Goal: Task Accomplishment & Management: Use online tool/utility

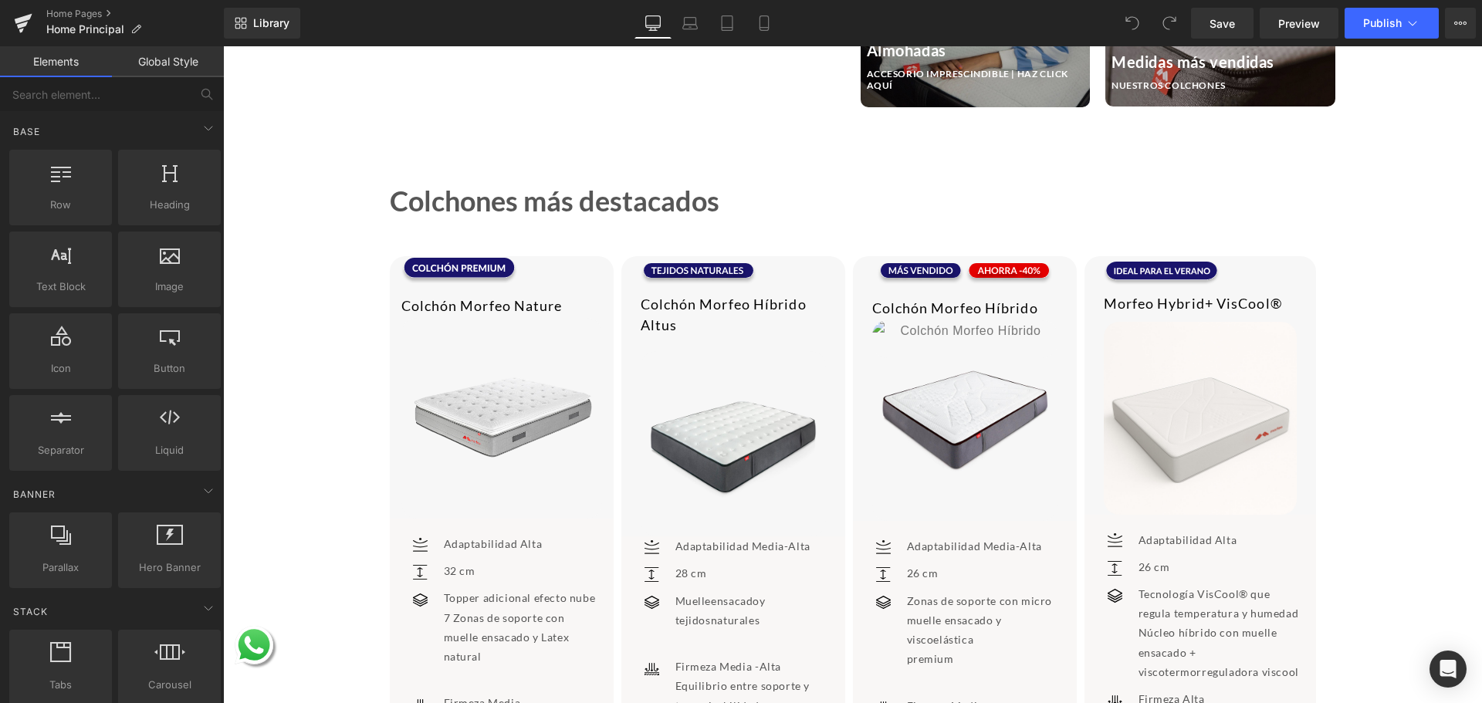
scroll to position [1929, 0]
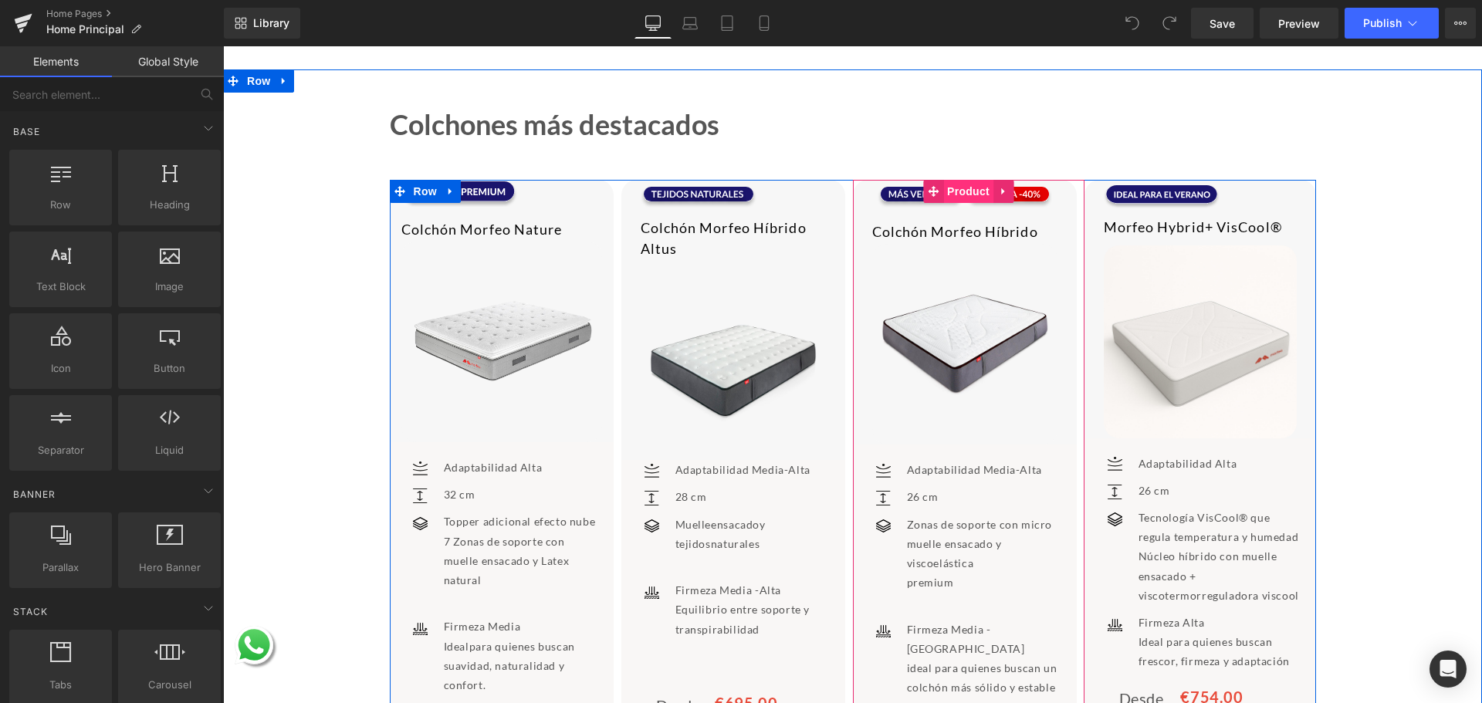
click at [959, 189] on span "Product" at bounding box center [968, 191] width 50 height 23
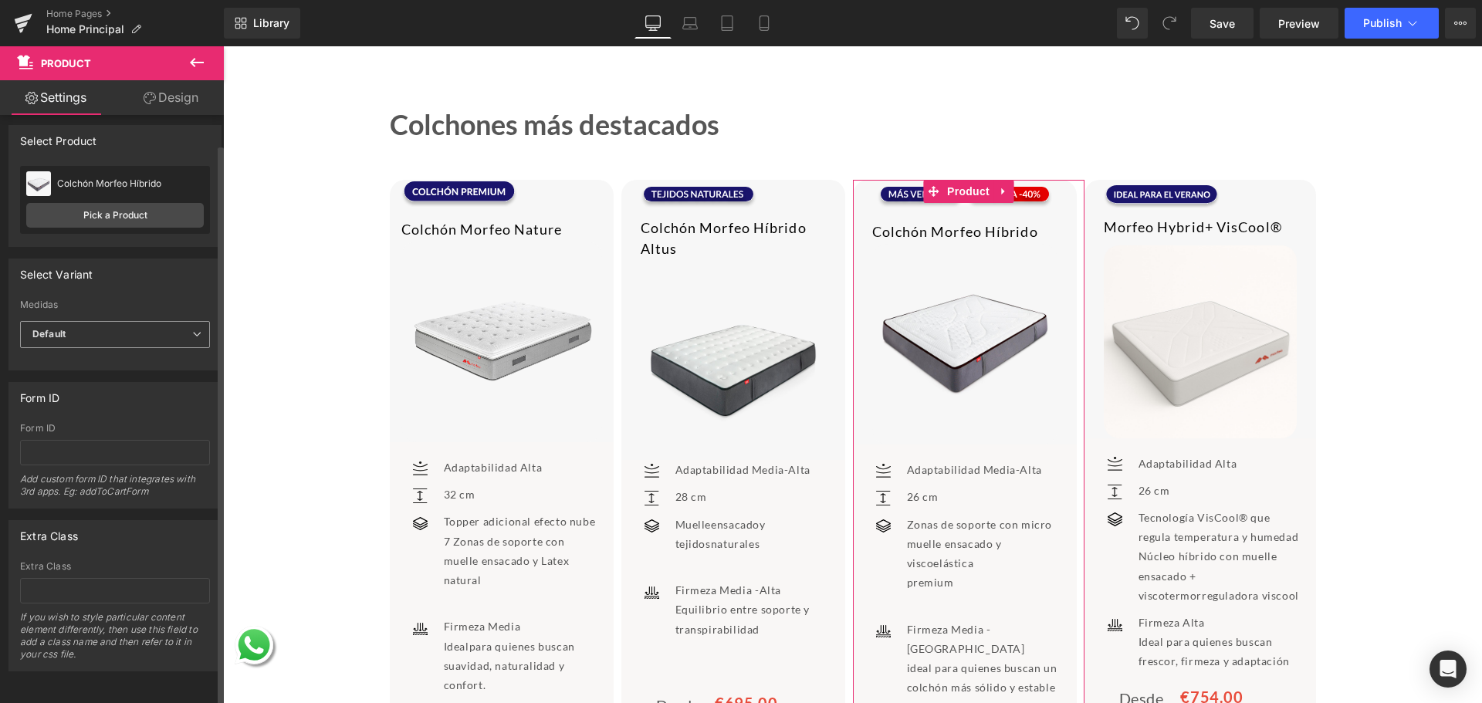
scroll to position [17, 0]
click at [140, 203] on link "Pick a Product" at bounding box center [114, 215] width 177 height 25
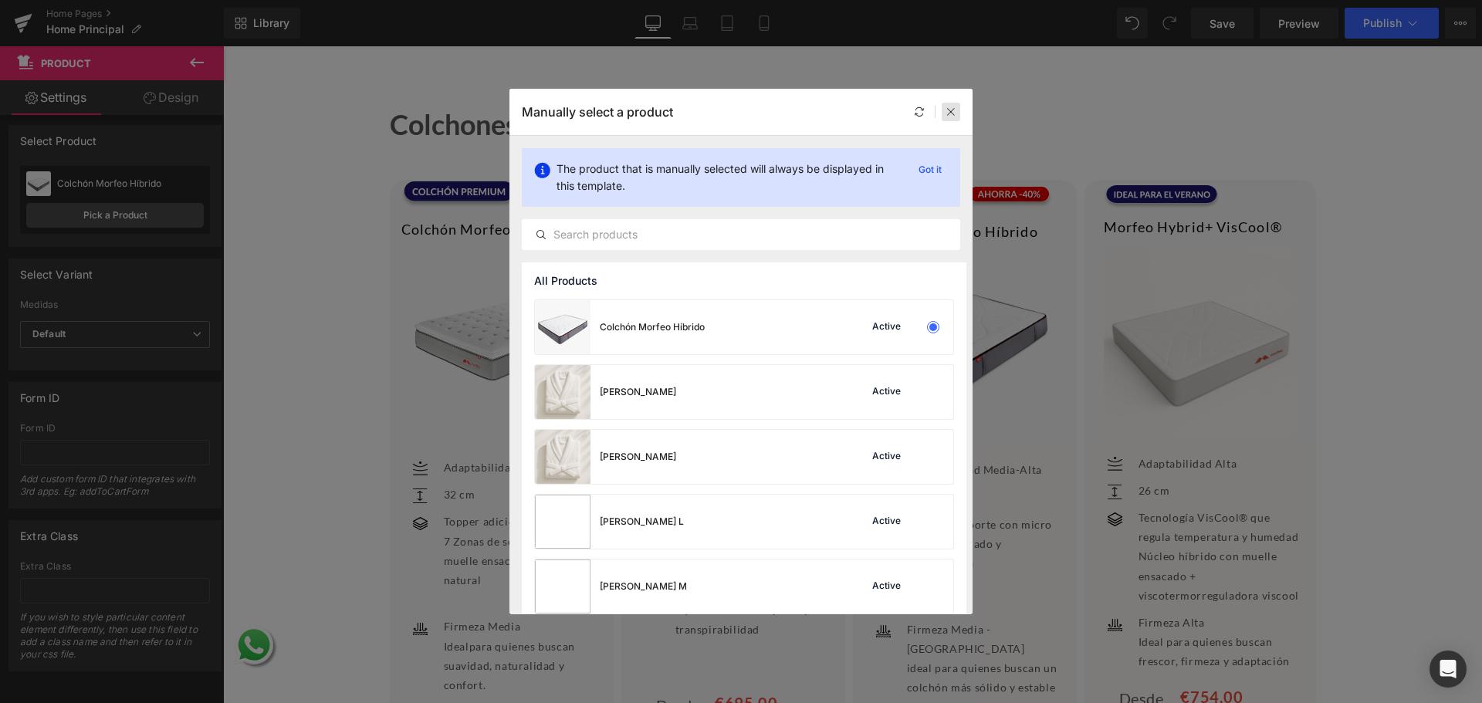
drag, startPoint x: 953, startPoint y: 116, endPoint x: 767, endPoint y: 192, distance: 201.0
click at [953, 116] on icon at bounding box center [950, 111] width 11 height 11
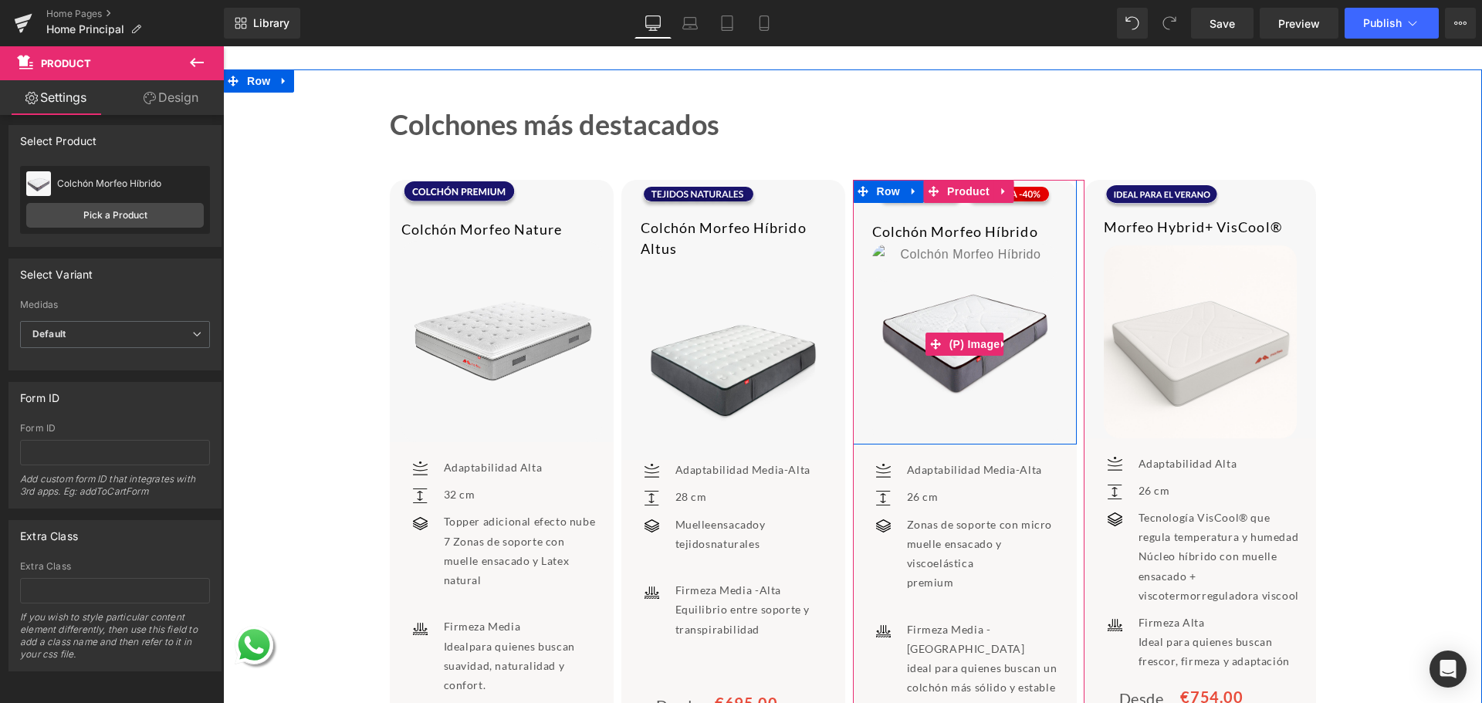
click at [955, 387] on img at bounding box center [964, 344] width 185 height 201
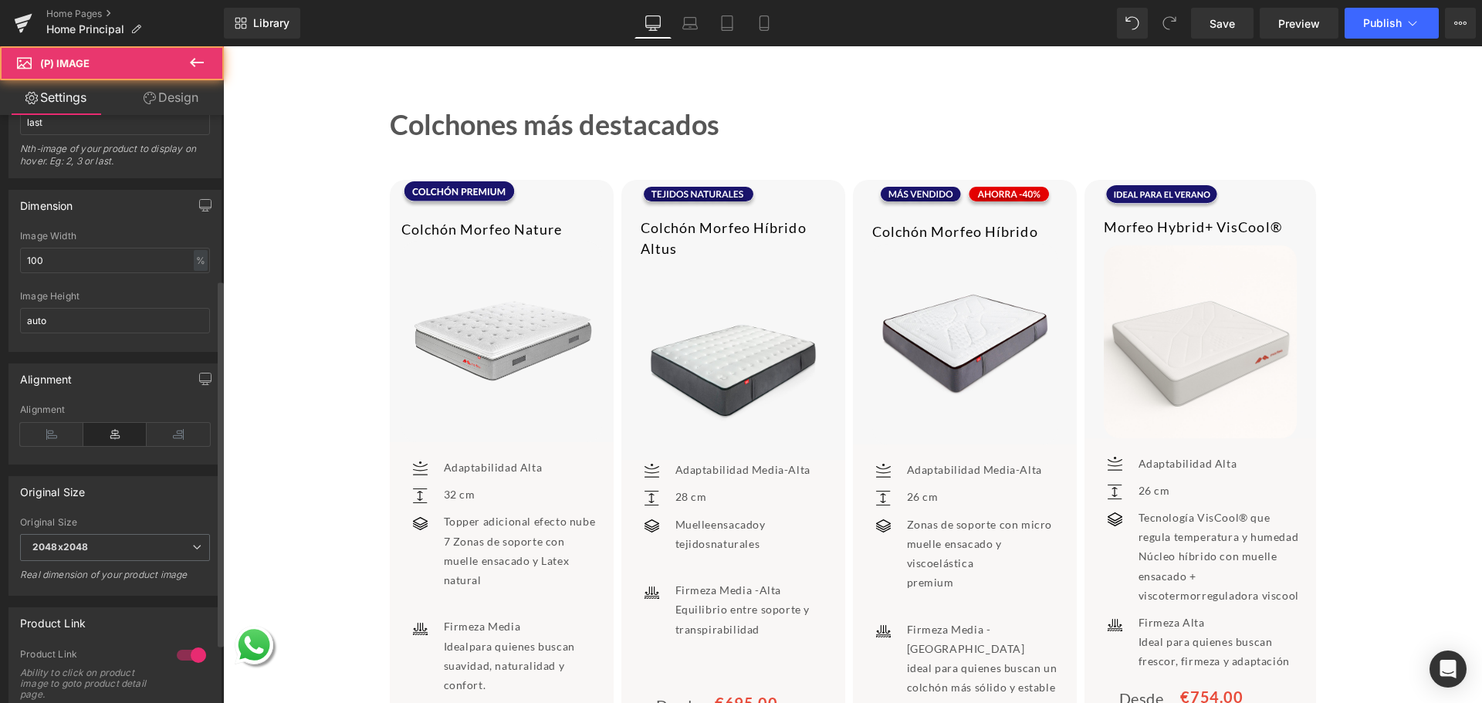
scroll to position [360, 0]
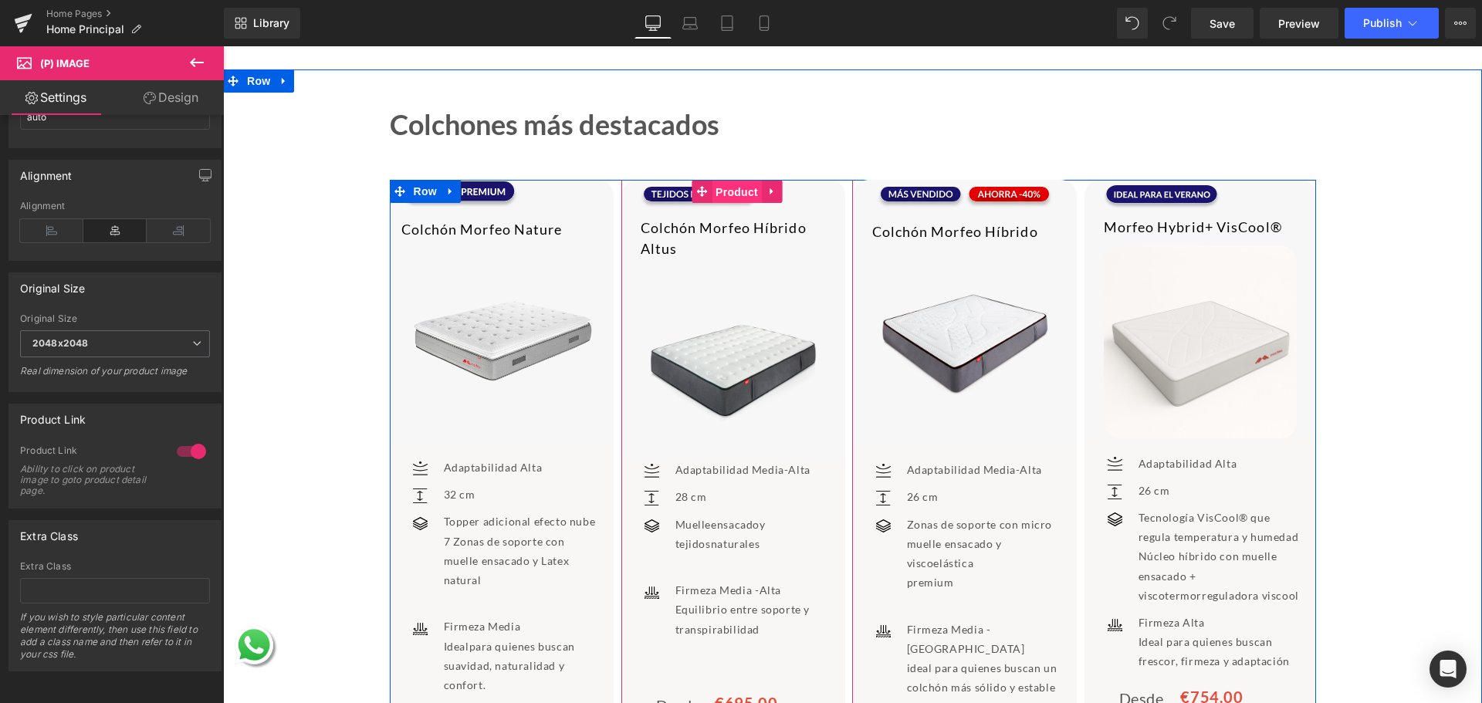
click at [738, 199] on span "Product" at bounding box center [736, 192] width 50 height 23
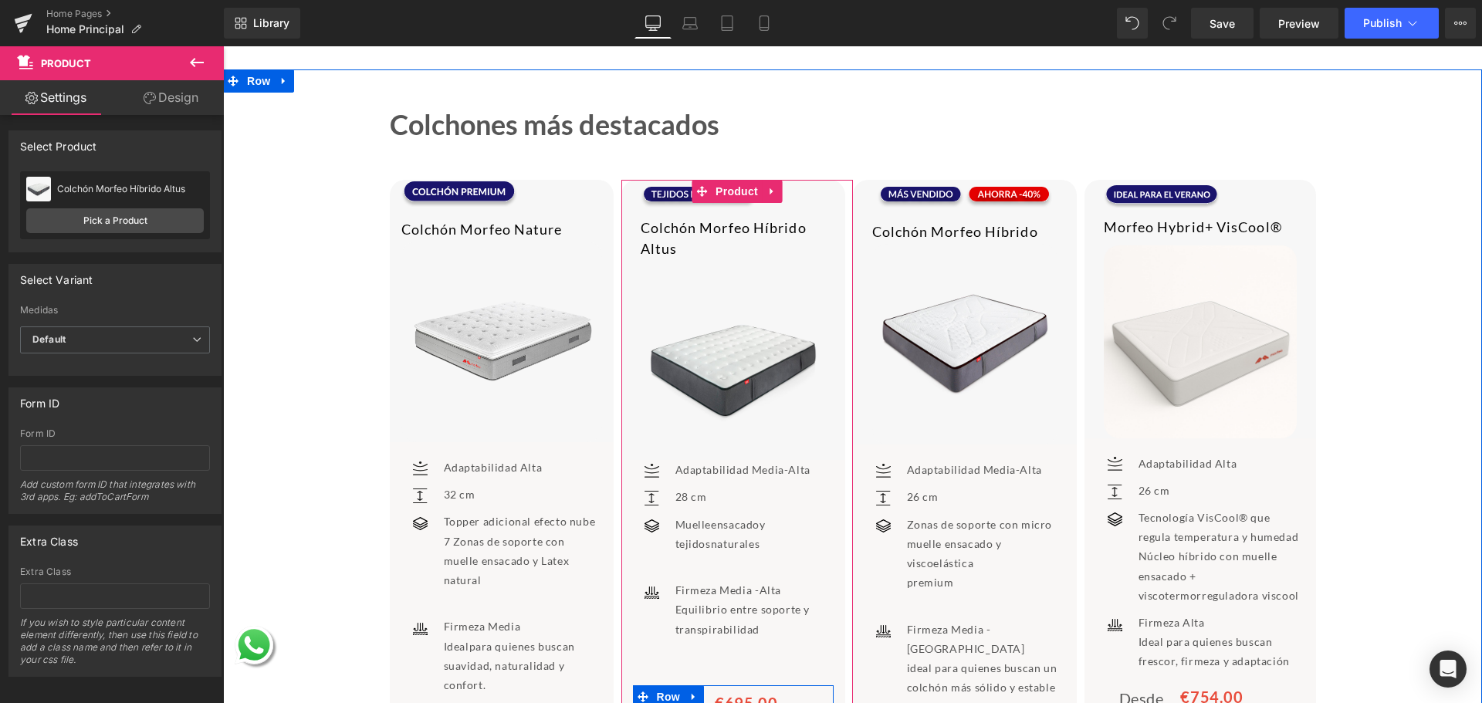
scroll to position [1620, 0]
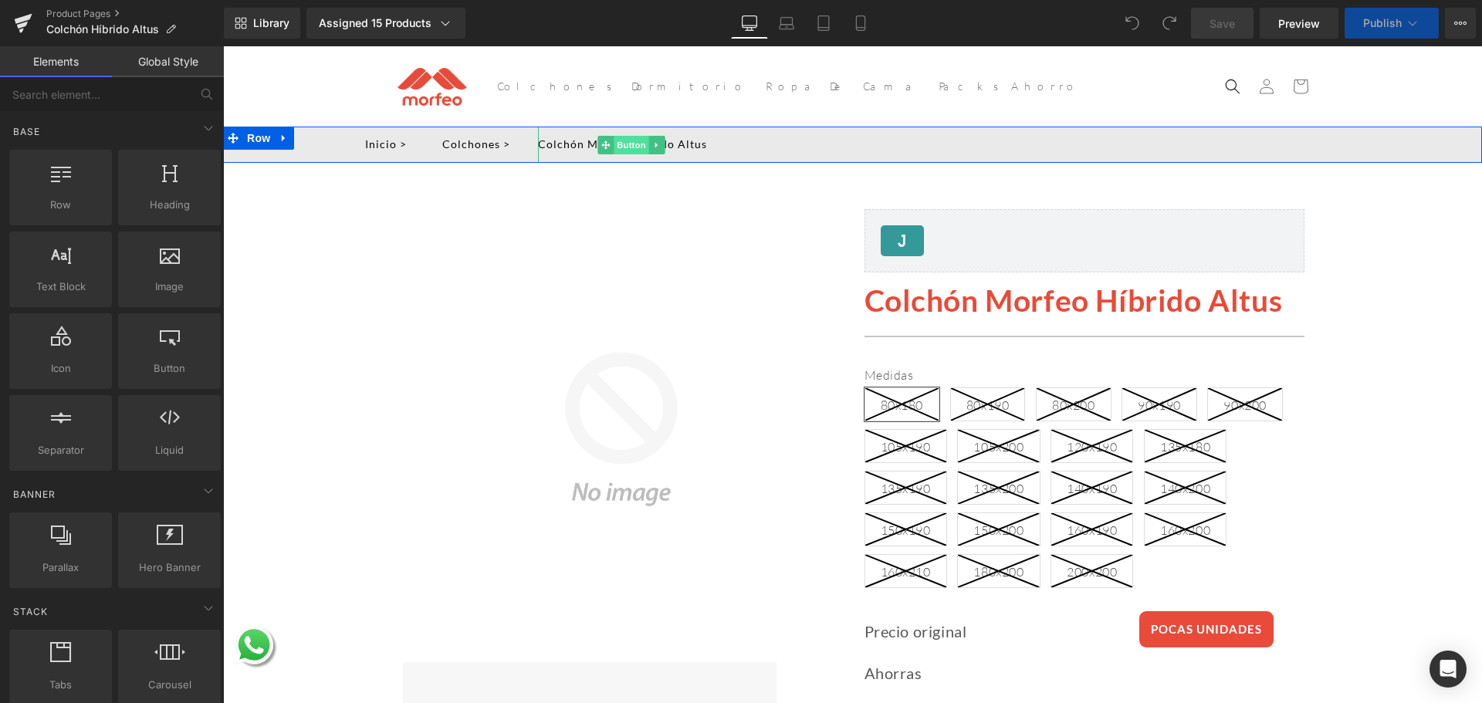
click at [622, 144] on span "Button" at bounding box center [630, 145] width 35 height 19
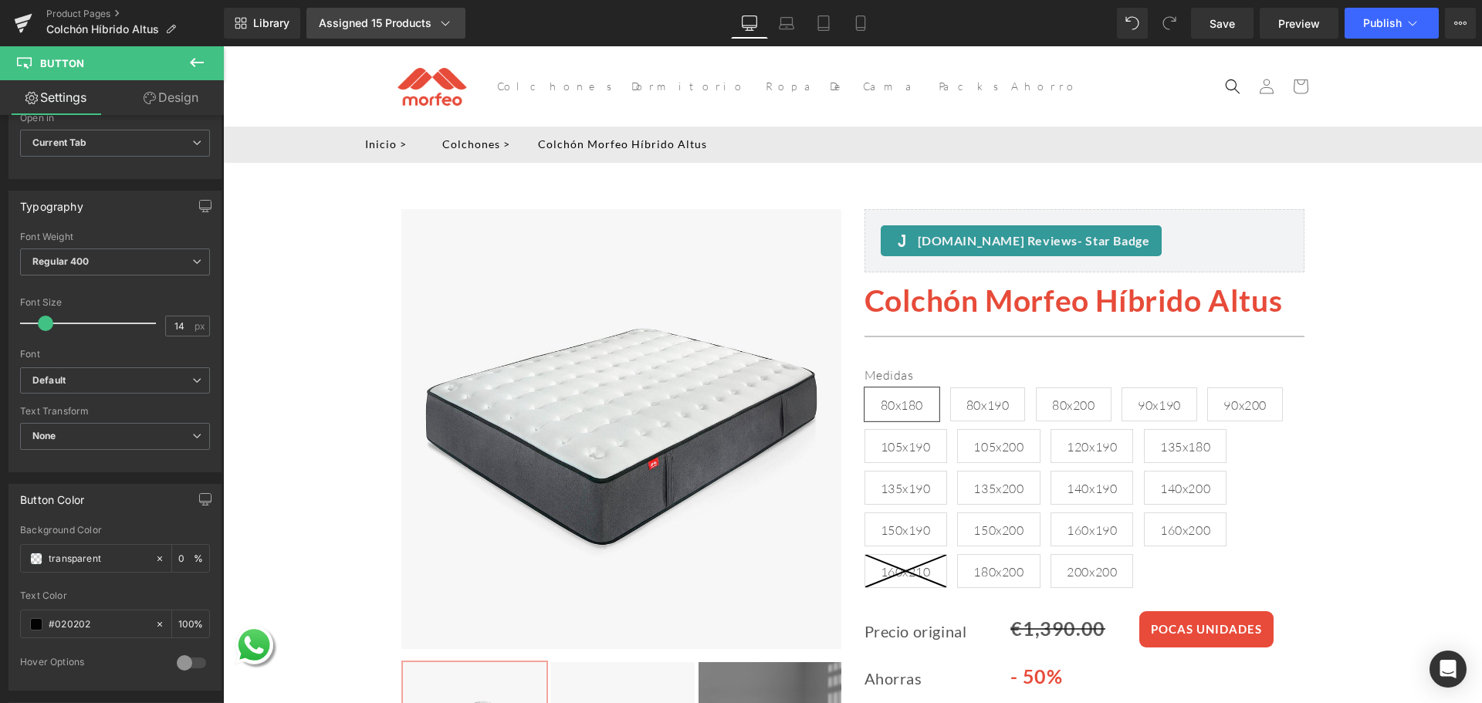
click at [427, 15] on div "Assigned 15 Products" at bounding box center [386, 22] width 134 height 15
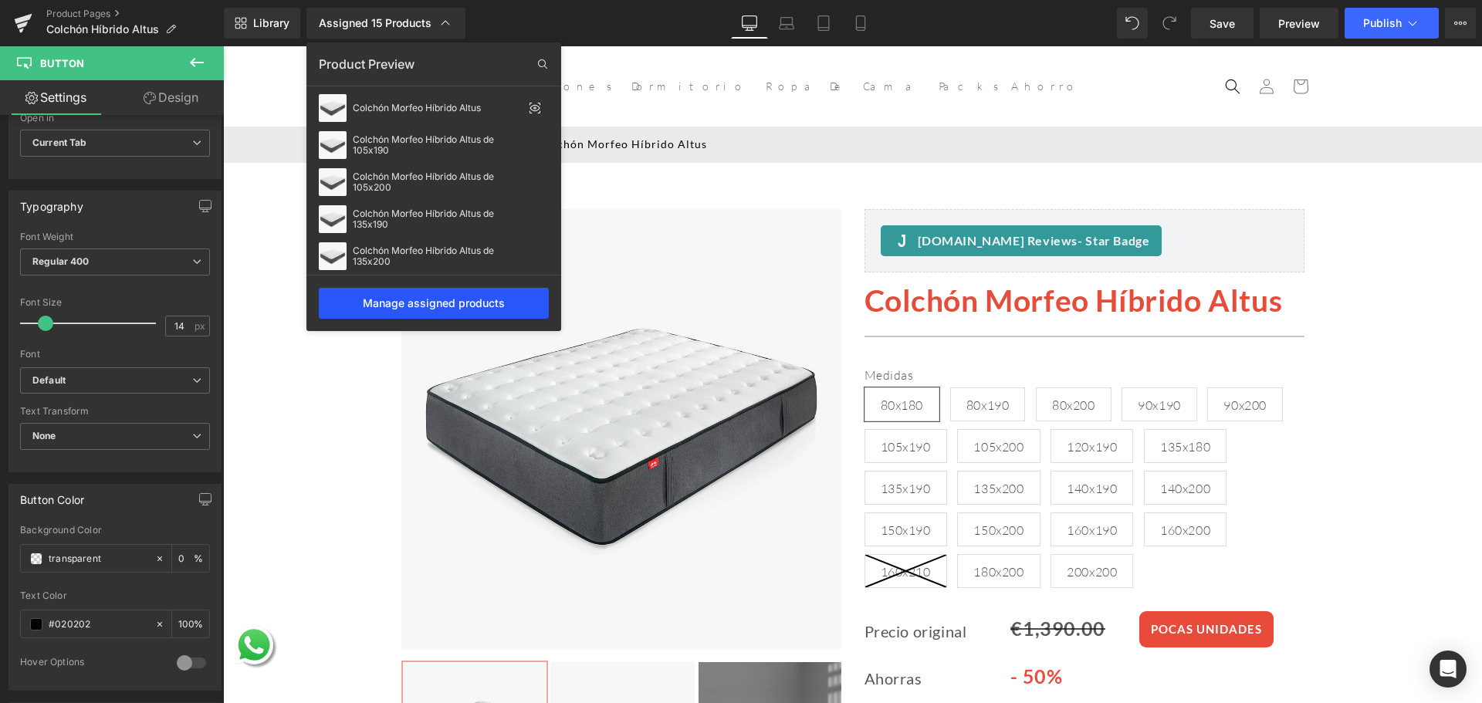
click at [458, 292] on div "Manage assigned products" at bounding box center [434, 303] width 230 height 31
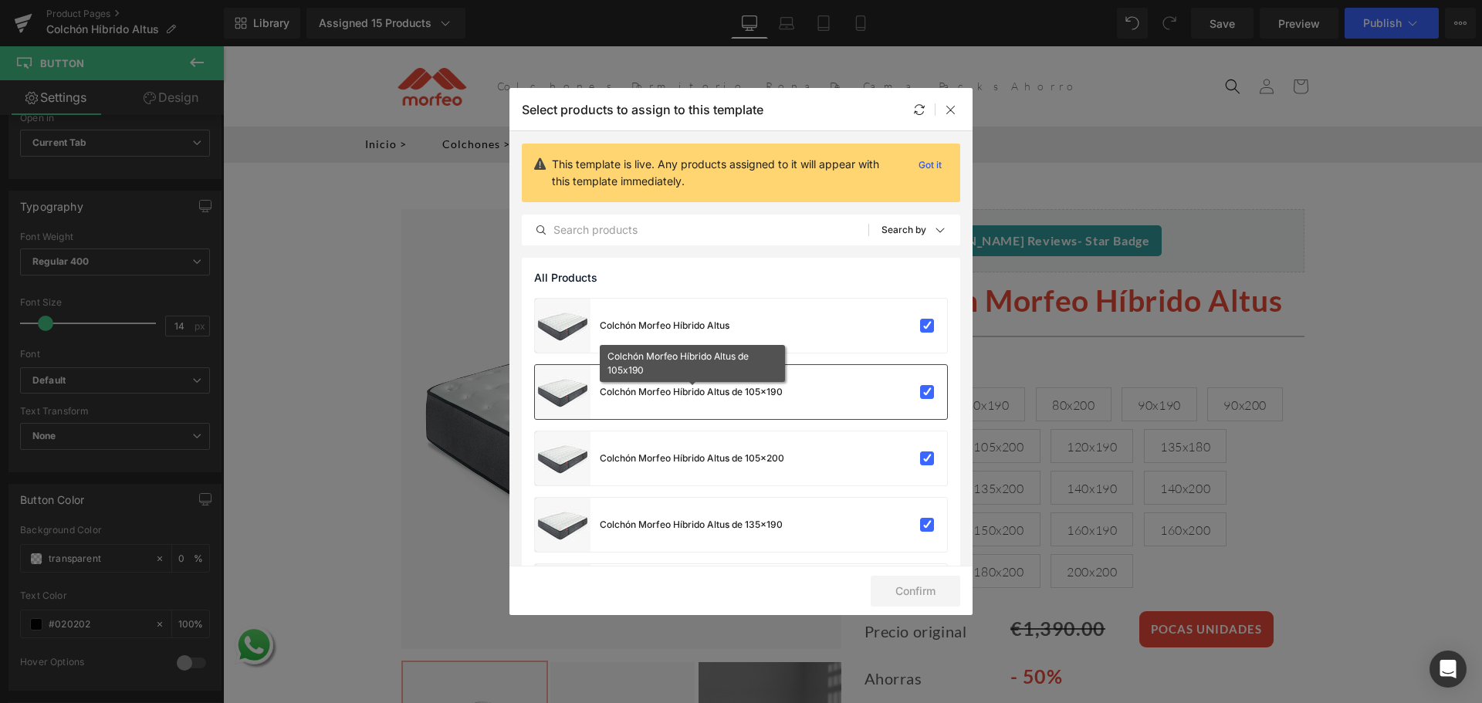
click at [708, 391] on div "Colchón Morfeo Híbrido Altus de 105x190" at bounding box center [691, 392] width 183 height 14
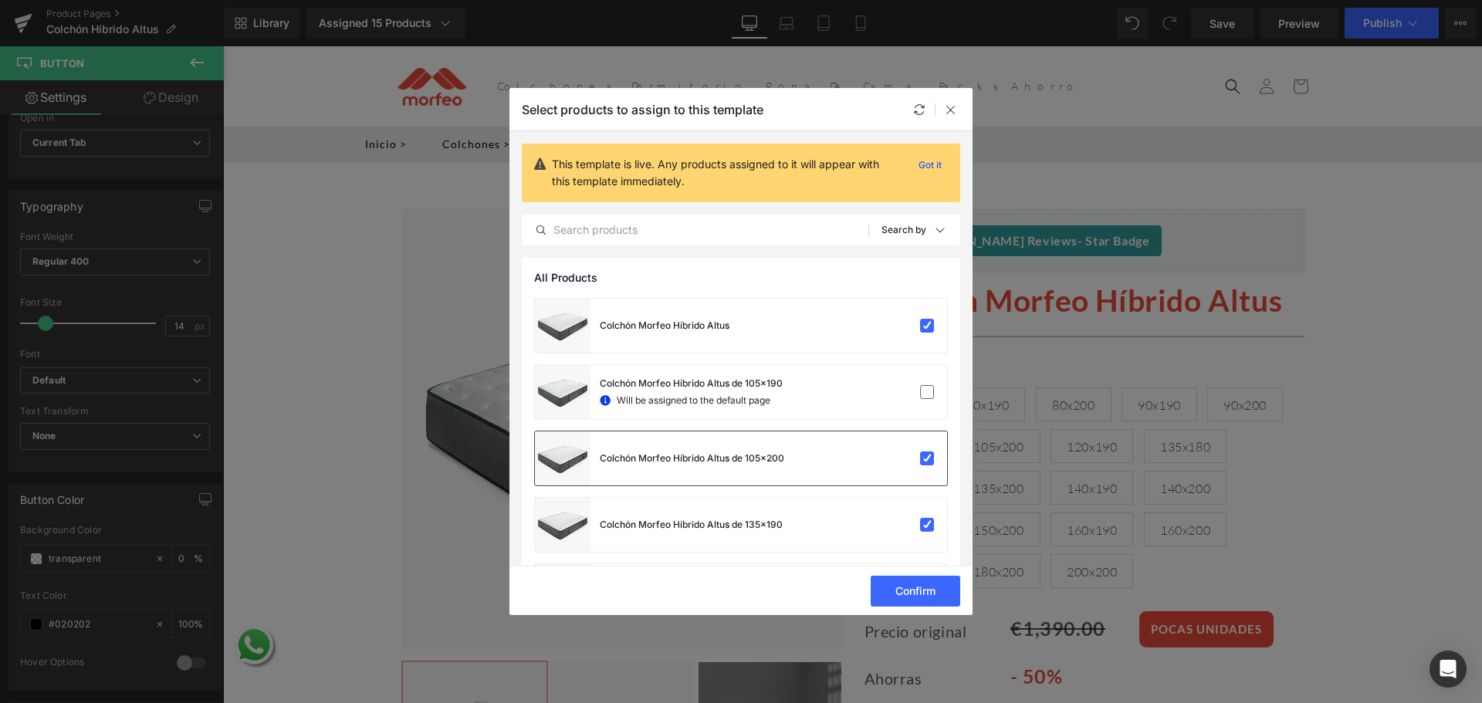
drag, startPoint x: 709, startPoint y: 467, endPoint x: 698, endPoint y: 481, distance: 18.1
click at [708, 467] on div "Colchón Morfeo Híbrido Altus de 105x200" at bounding box center [659, 458] width 249 height 54
click at [725, 402] on span "Will be assigned to the default page" at bounding box center [694, 401] width 154 height 14
click at [725, 460] on span "Will be assigned to the default page" at bounding box center [694, 467] width 154 height 14
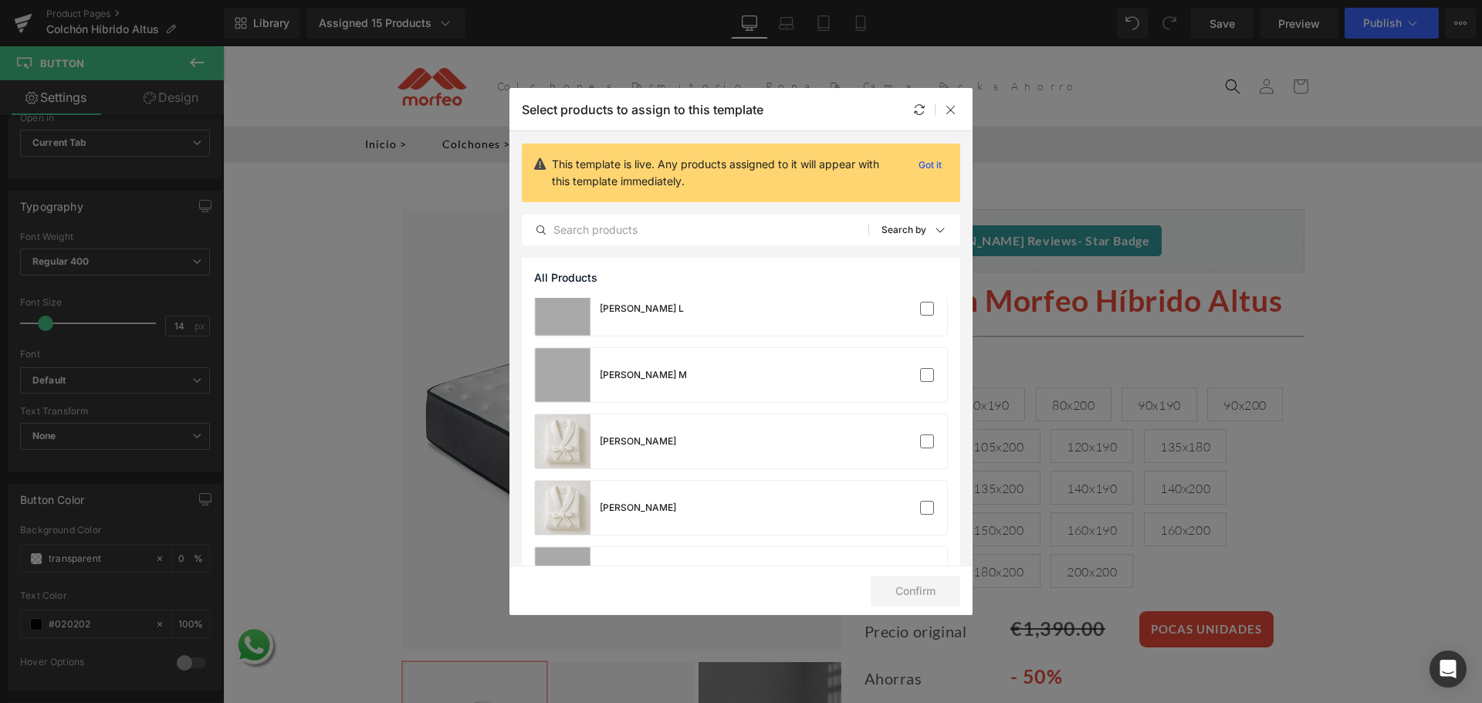
scroll to position [1235, 0]
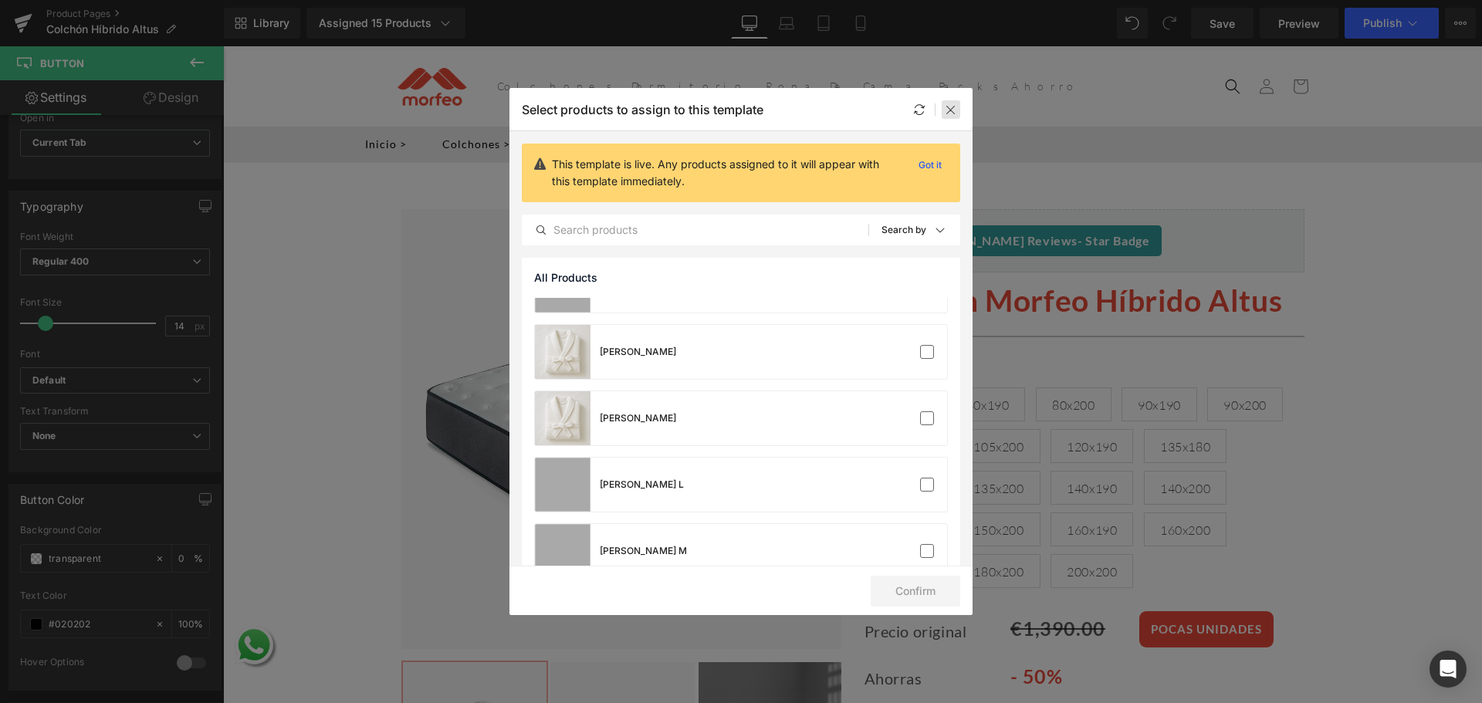
click at [947, 106] on icon at bounding box center [950, 109] width 12 height 12
